Goal: Transaction & Acquisition: Purchase product/service

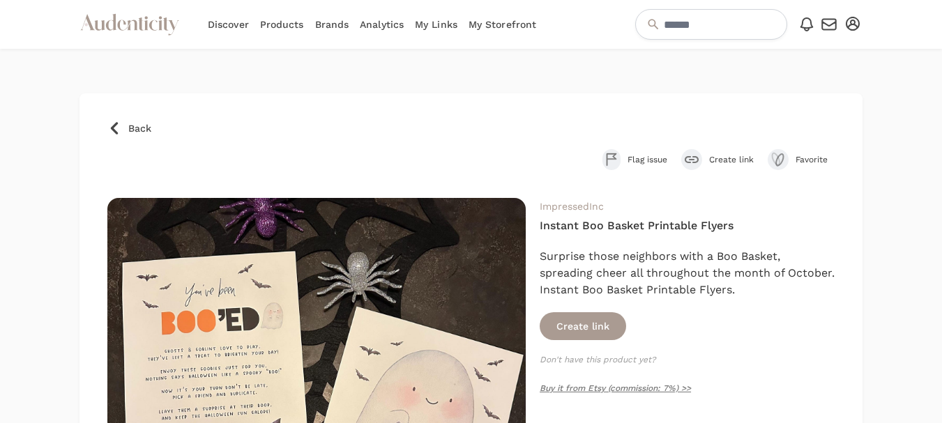
click at [140, 121] on span "Back" at bounding box center [139, 128] width 23 height 14
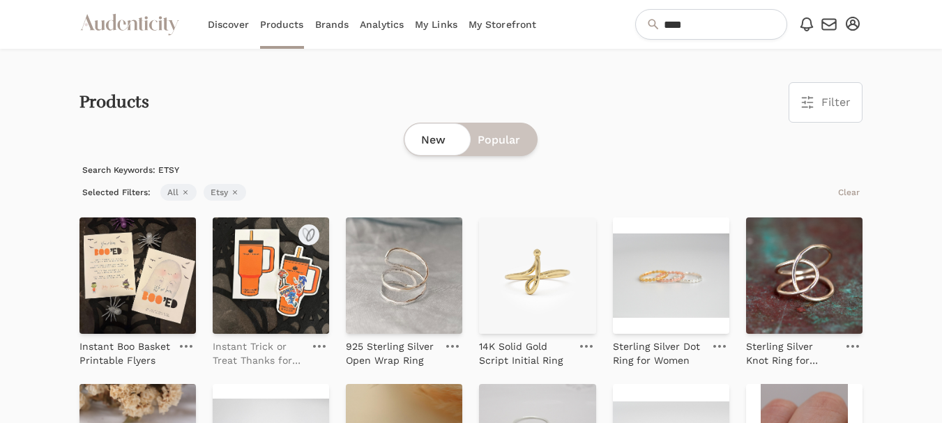
click at [248, 350] on p "Instant Trick or Treat Thanks for being my boo crew cup" at bounding box center [258, 354] width 91 height 28
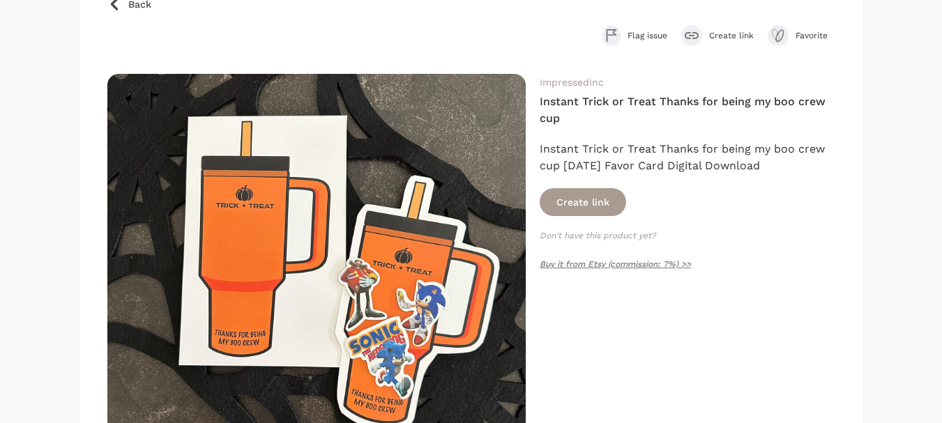
scroll to position [139, 0]
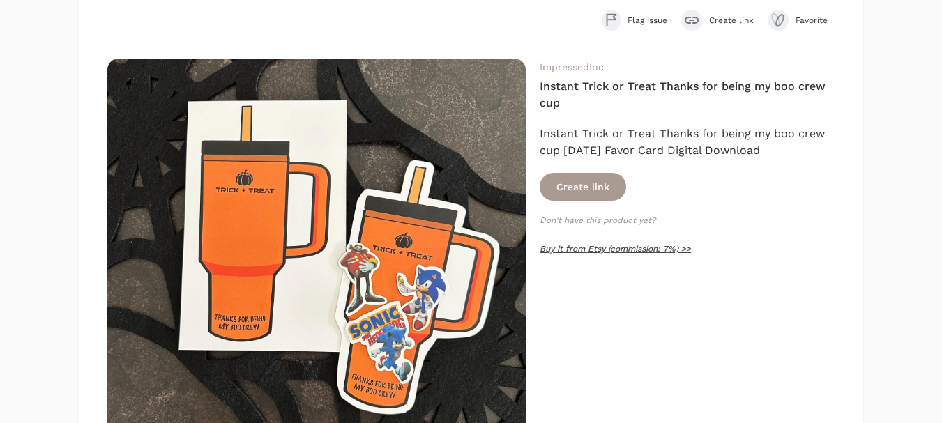
click at [612, 250] on link "Buy it from Etsy (commission: 7%) >>" at bounding box center [615, 249] width 151 height 10
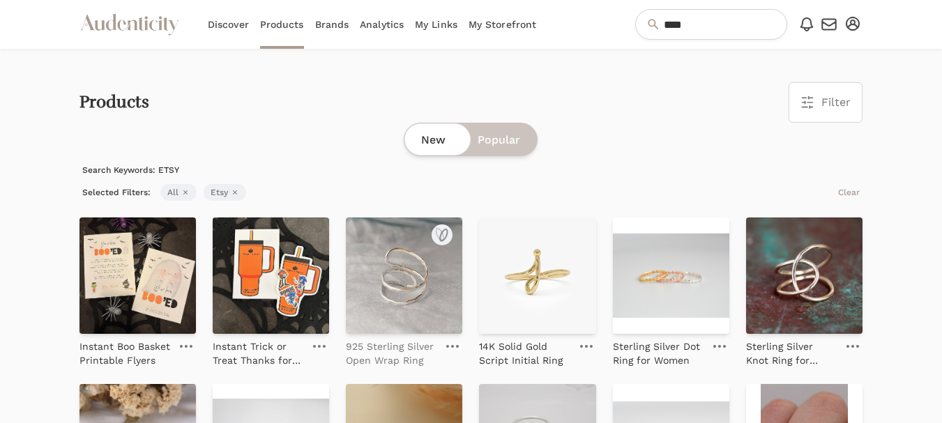
click at [381, 354] on p "925 Sterling Silver Open Wrap Ring" at bounding box center [391, 354] width 91 height 28
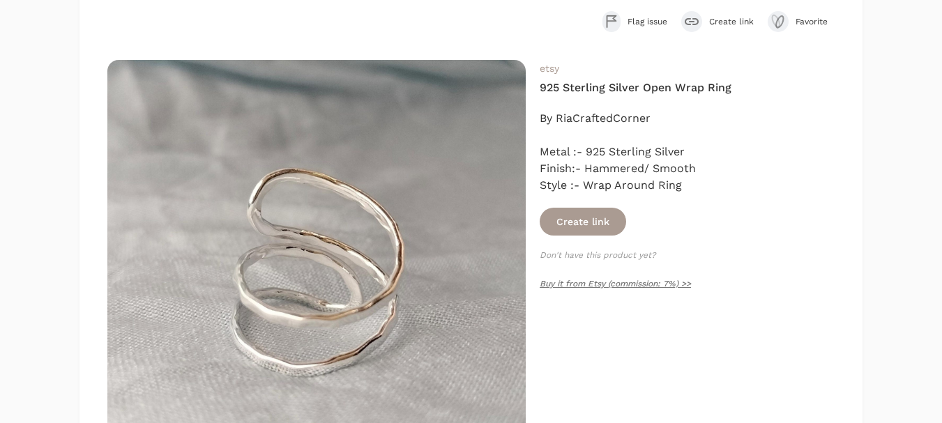
scroll to position [139, 0]
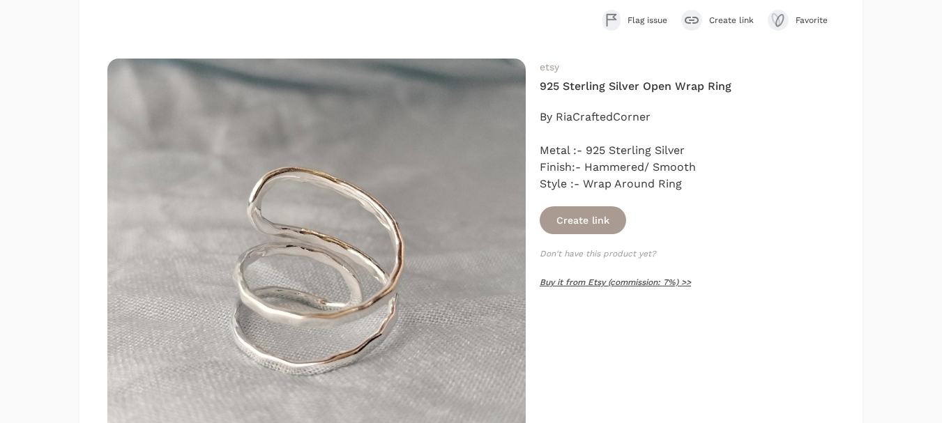
click at [606, 287] on link "Buy it from Etsy (commission: 7%) >>" at bounding box center [615, 283] width 151 height 10
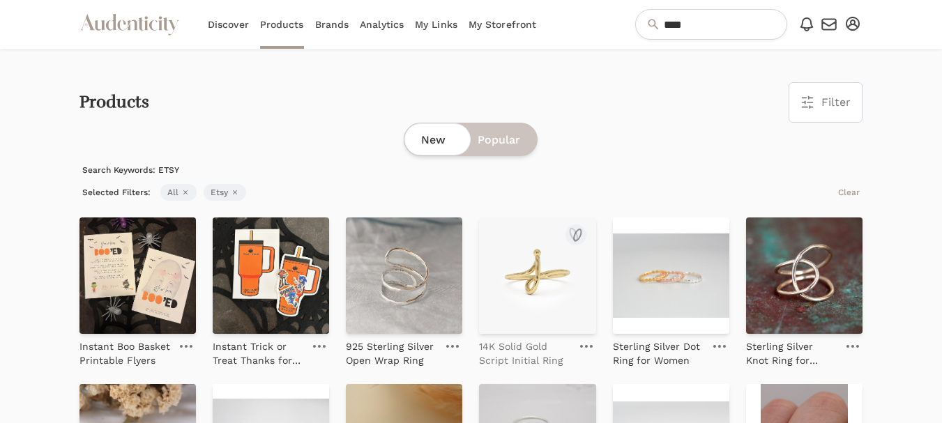
click at [511, 356] on p "14K Solid Gold Script Initial Ring" at bounding box center [524, 354] width 91 height 28
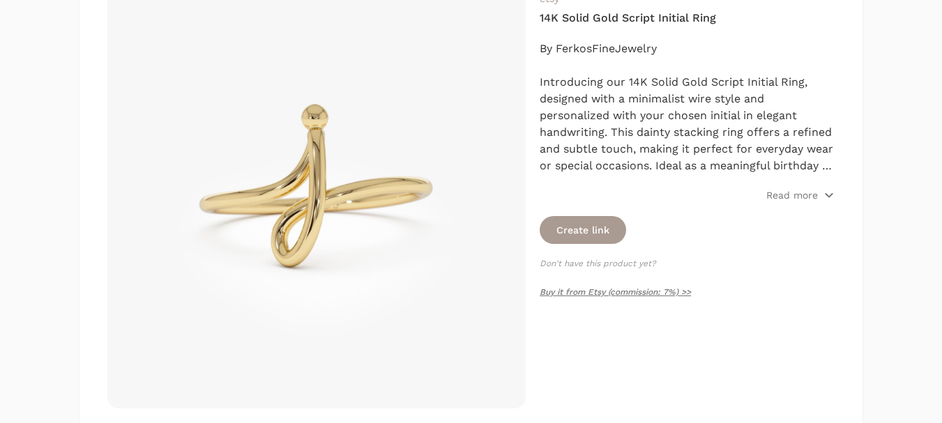
scroll to position [209, 0]
click at [596, 294] on link "Buy it from Etsy (commission: 7%) >>" at bounding box center [615, 291] width 151 height 10
